Goal: Transaction & Acquisition: Obtain resource

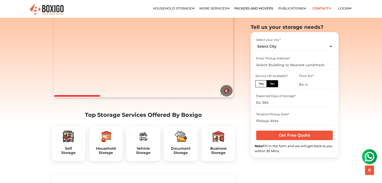
scroll to position [78, 0]
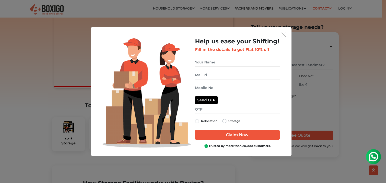
drag, startPoint x: 386, startPoint y: 18, endPoint x: 386, endPoint y: 28, distance: 9.6
click at [283, 34] on img "get free quote dialog" at bounding box center [284, 35] width 5 height 5
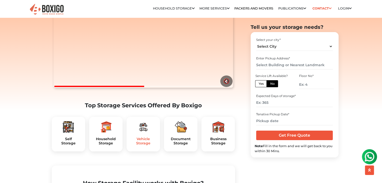
click at [139, 146] on h5 "Vehicle Storage" at bounding box center [143, 141] width 25 height 9
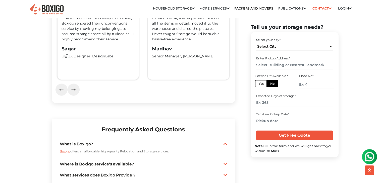
scroll to position [1030, 0]
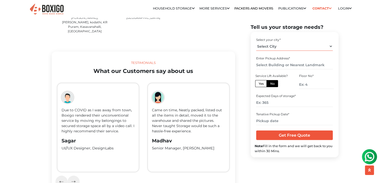
click at [330, 45] on select "Select City Bangalore Bengaluru Bhopal Bhubaneswar Chennai Coimbatore Cuttack D…" at bounding box center [294, 46] width 77 height 9
select select "[GEOGRAPHIC_DATA]"
click at [256, 42] on select "Select City Bangalore Bengaluru Bhopal Bhubaneswar Chennai Coimbatore Cuttack D…" at bounding box center [294, 46] width 77 height 9
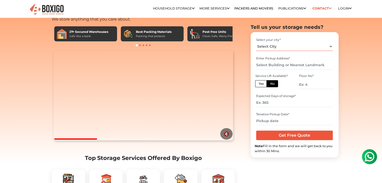
scroll to position [0, 0]
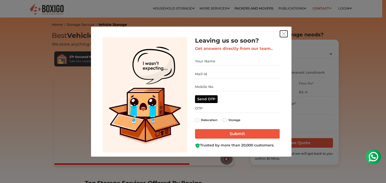
click at [285, 36] on button "get free quote dialog" at bounding box center [284, 34] width 8 height 7
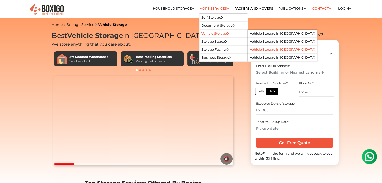
click at [254, 49] on link "Vehicle Storage in [GEOGRAPHIC_DATA]" at bounding box center [283, 50] width 66 height 4
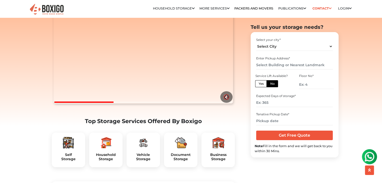
scroll to position [81, 0]
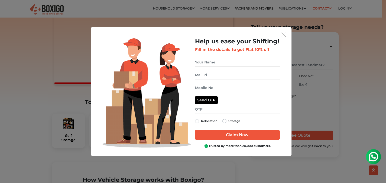
drag, startPoint x: 386, startPoint y: 10, endPoint x: 386, endPoint y: 23, distance: 12.8
click at [286, 34] on img "get free quote dialog" at bounding box center [284, 35] width 5 height 5
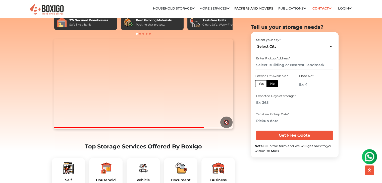
scroll to position [0, 0]
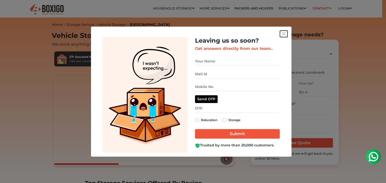
click at [283, 33] on img "get free quote dialog" at bounding box center [284, 34] width 5 height 5
